Goal: Check status: Check status

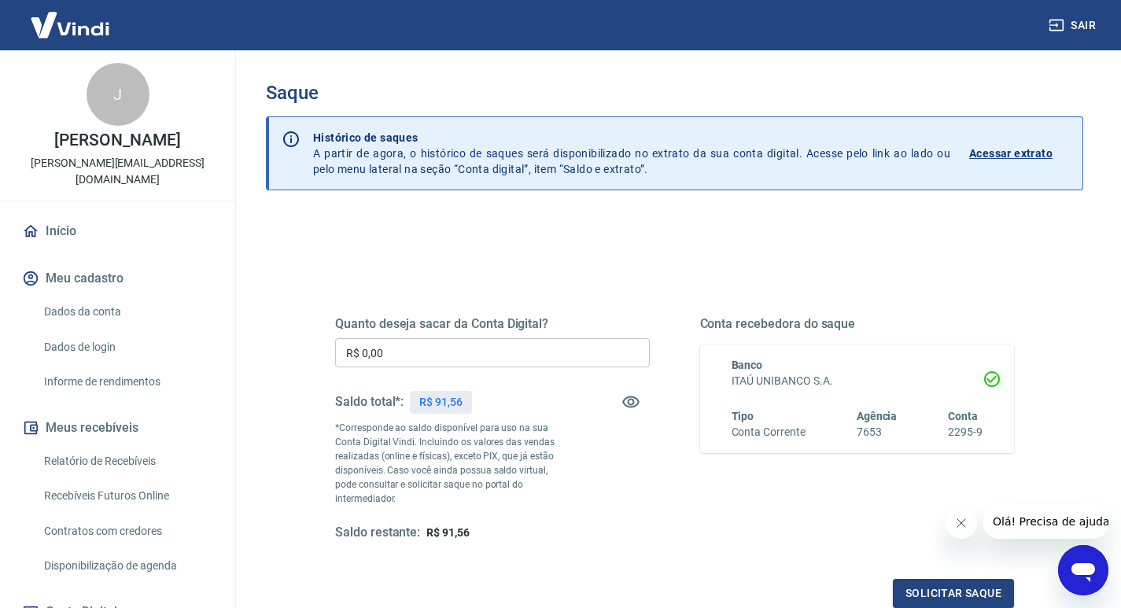
click at [1031, 147] on p "Acessar extrato" at bounding box center [1011, 154] width 83 height 16
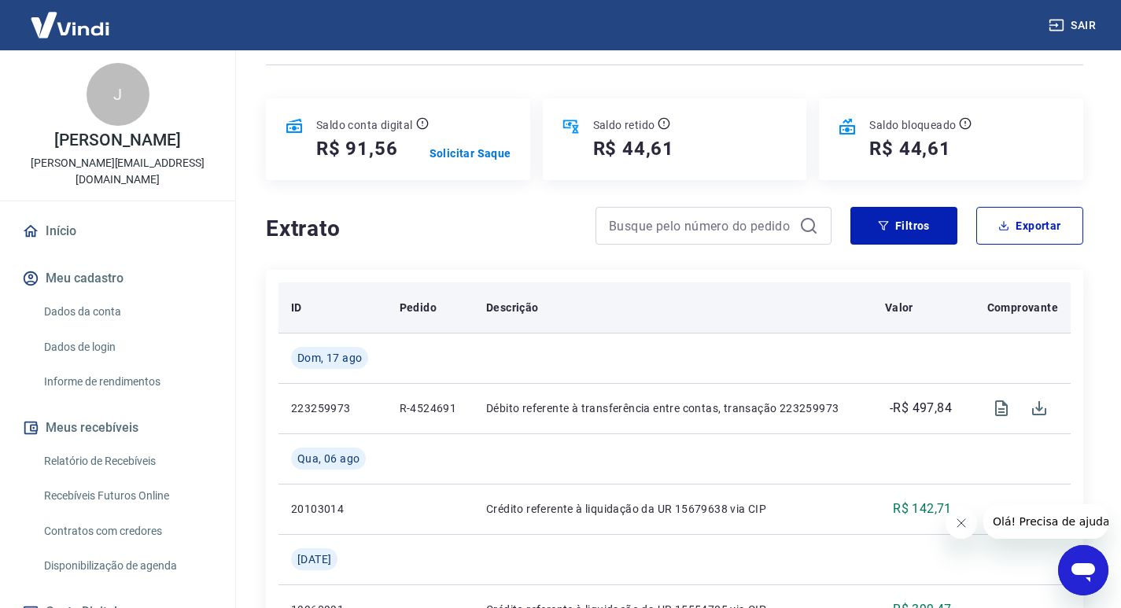
scroll to position [236, 0]
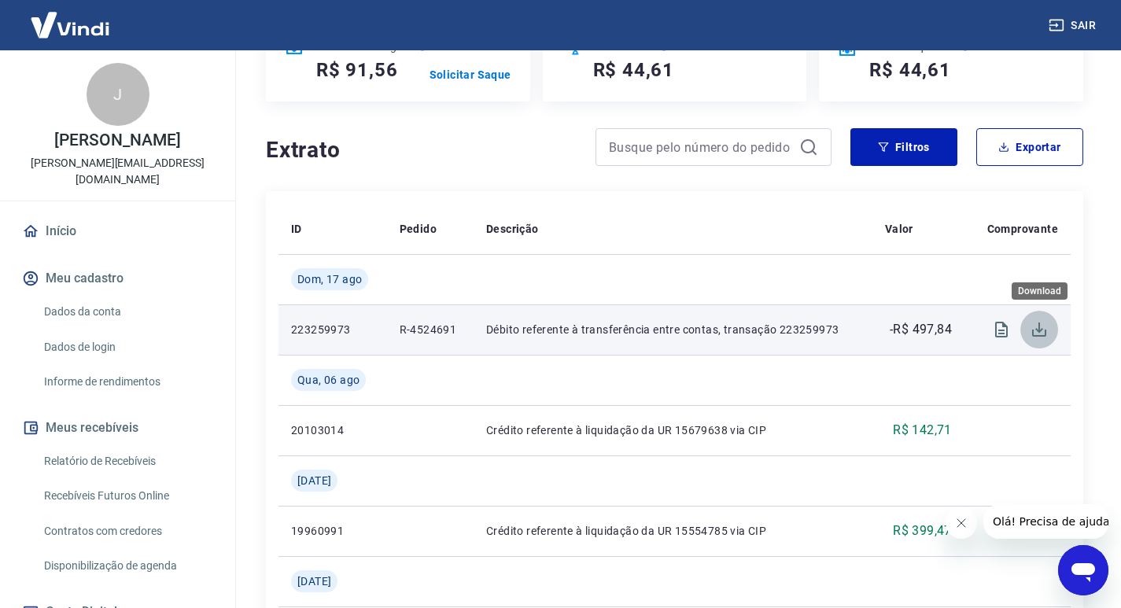
click at [1042, 328] on icon "Download" at bounding box center [1039, 329] width 19 height 19
